Goal: Task Accomplishment & Management: Manage account settings

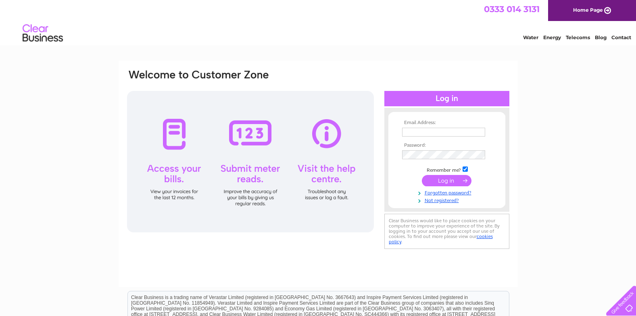
type input "kdi21@aol.com"
click at [442, 181] on input "submit" at bounding box center [447, 180] width 50 height 11
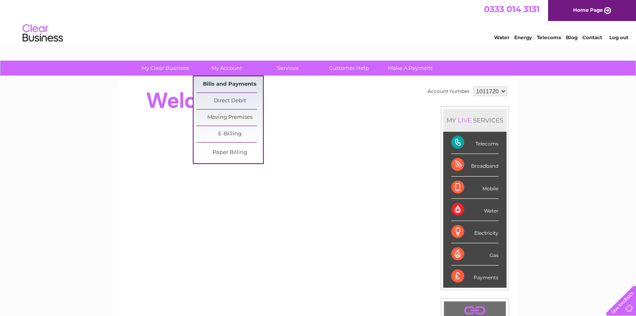
click at [223, 84] on link "Bills and Payments" at bounding box center [230, 84] width 67 height 16
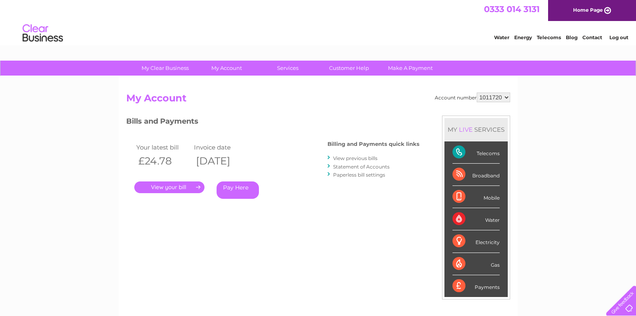
click at [167, 187] on link "." at bounding box center [169, 187] width 70 height 12
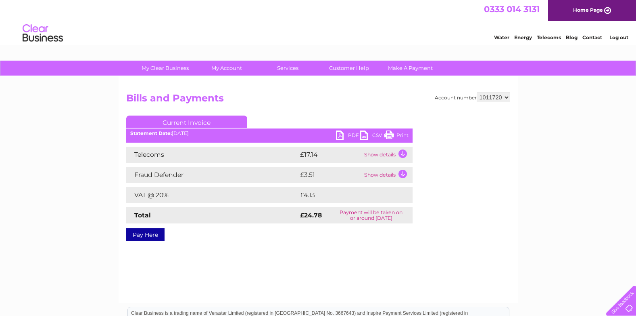
click at [401, 136] on link "Print" at bounding box center [397, 136] width 24 height 12
click at [342, 136] on link "PDF" at bounding box center [348, 136] width 24 height 12
